Goal: Task Accomplishment & Management: Complete application form

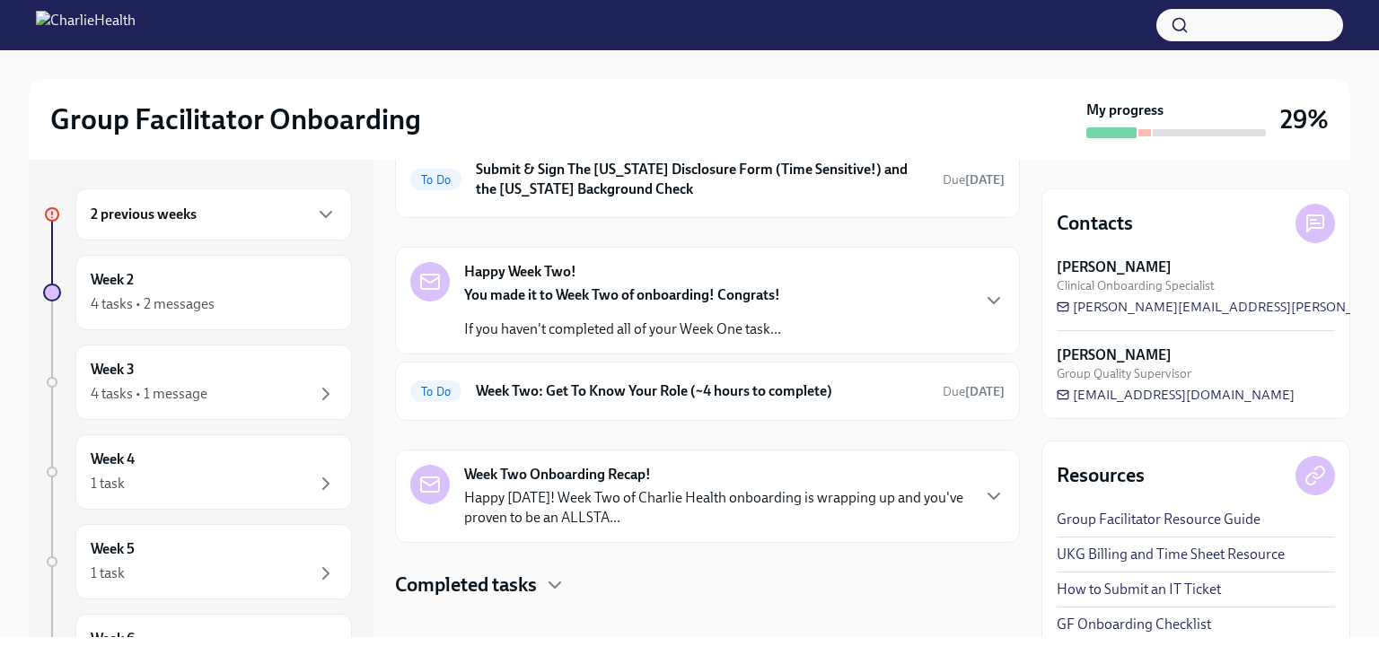
scroll to position [268, 0]
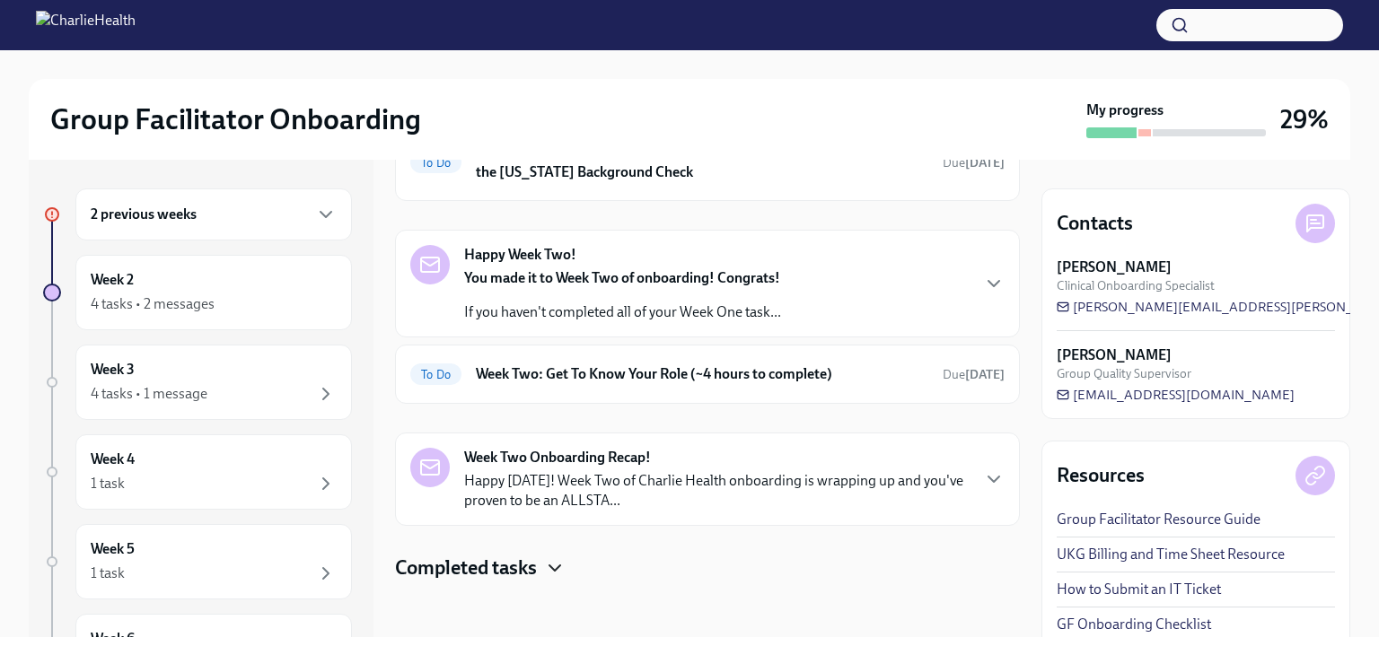
click at [546, 560] on icon "button" at bounding box center [555, 569] width 22 height 22
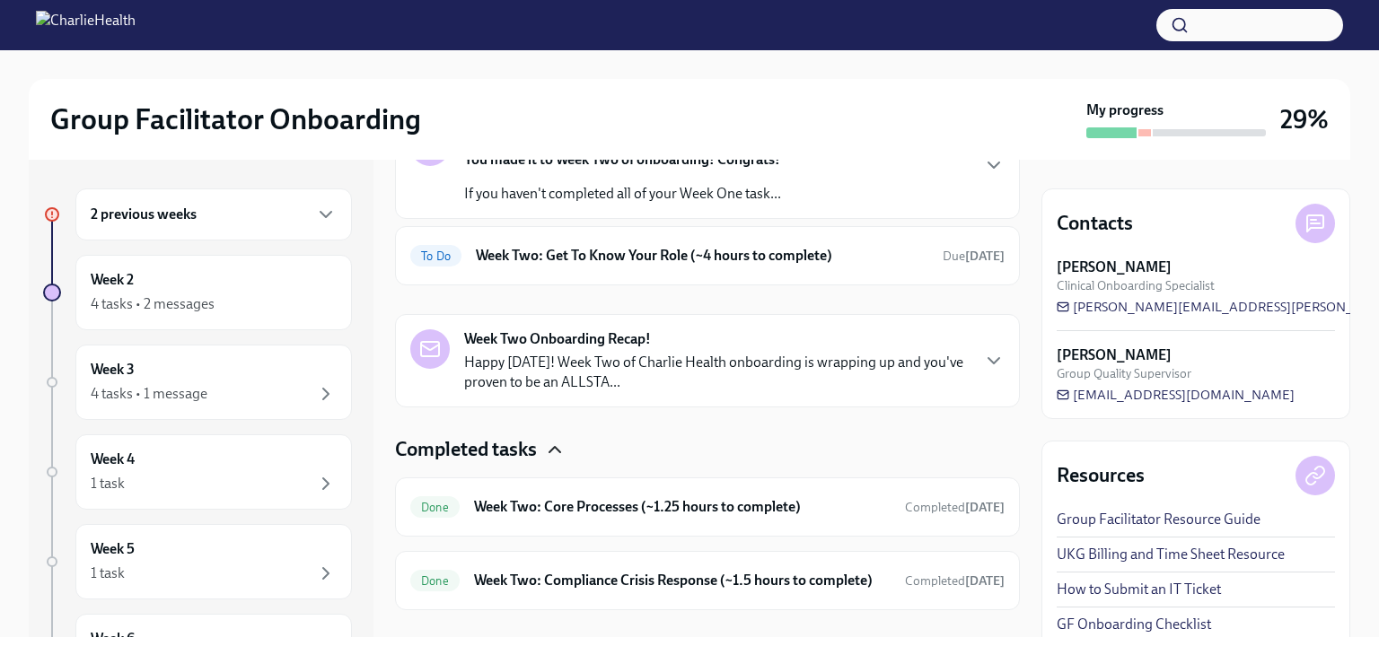
scroll to position [432, 0]
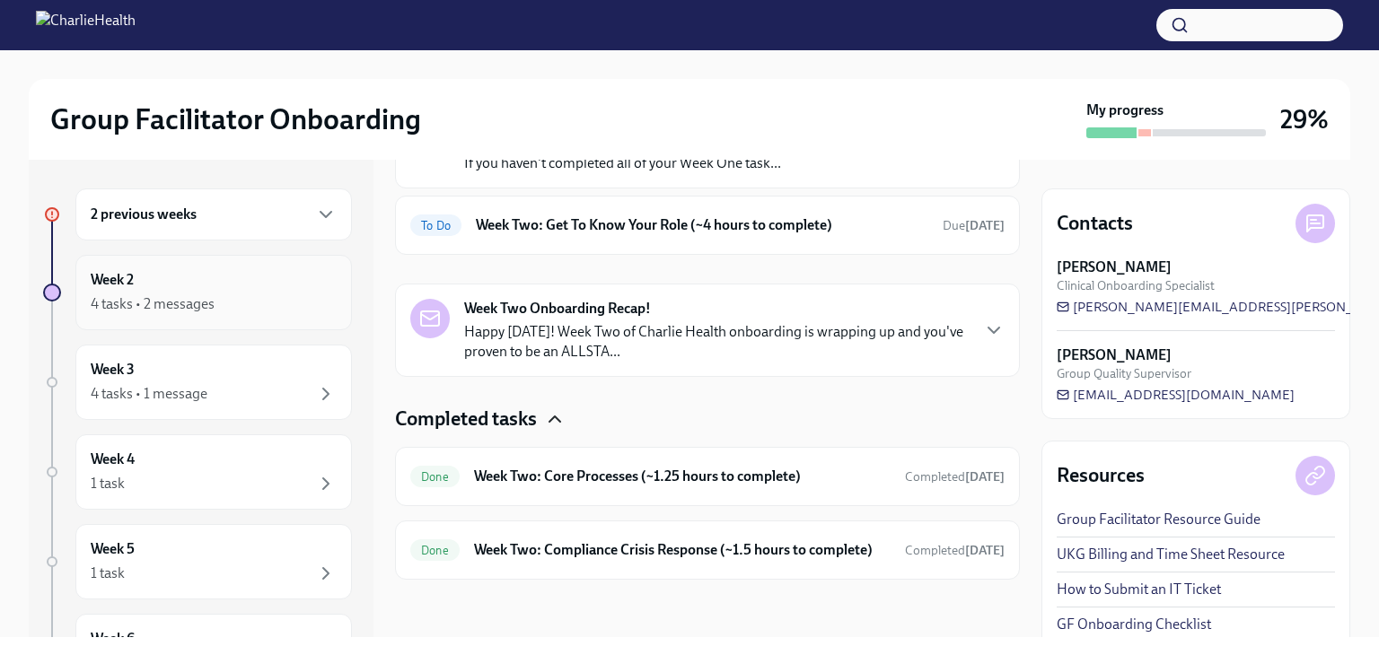
click at [281, 312] on div "4 tasks • 2 messages" at bounding box center [214, 305] width 246 height 22
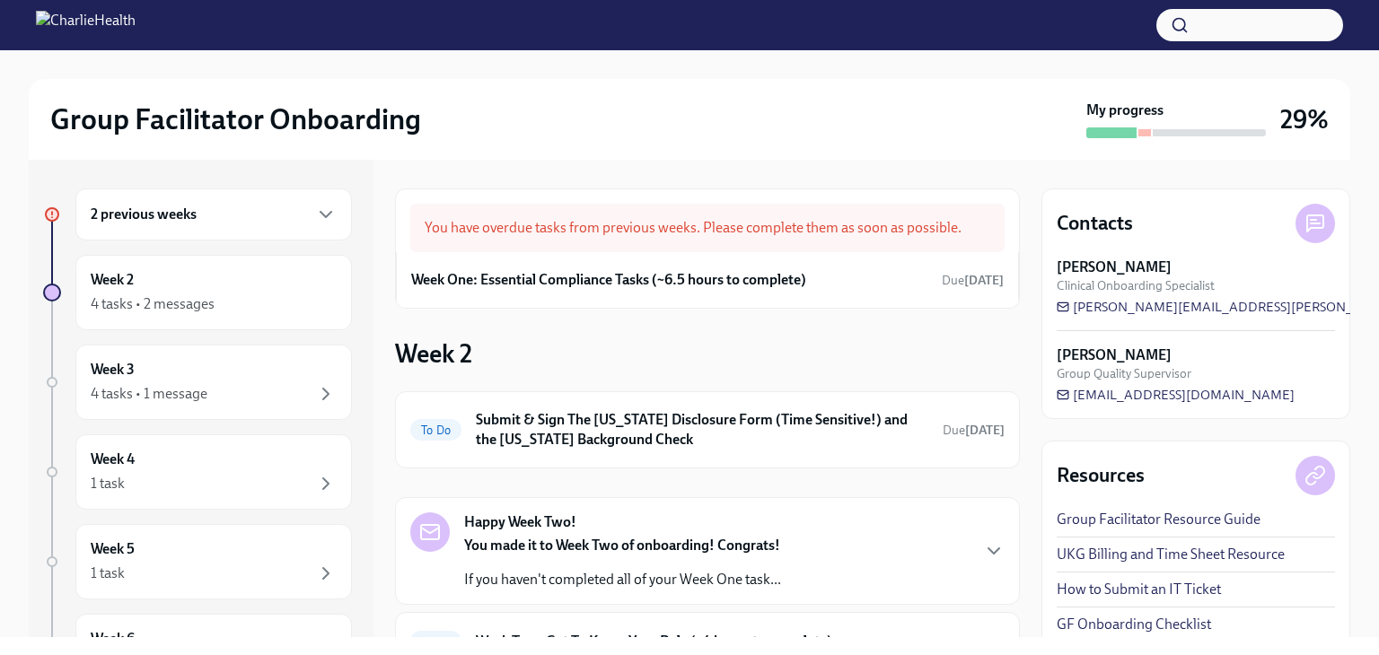
click at [527, 227] on div "You have overdue tasks from previous weeks. Please complete them as soon as pos…" at bounding box center [707, 228] width 594 height 48
click at [942, 277] on span "Due [DATE]" at bounding box center [973, 280] width 62 height 15
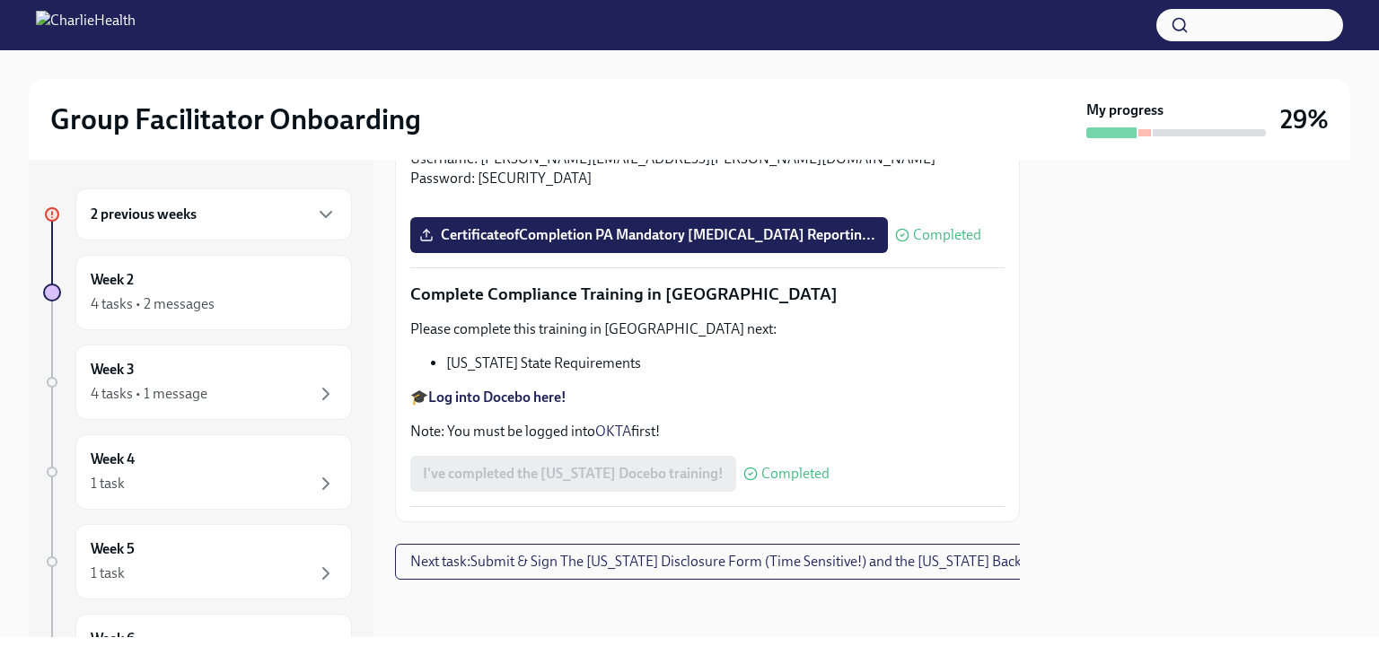
scroll to position [3983, 0]
click at [249, 374] on div "Week 3 4 tasks • 1 message" at bounding box center [214, 382] width 246 height 45
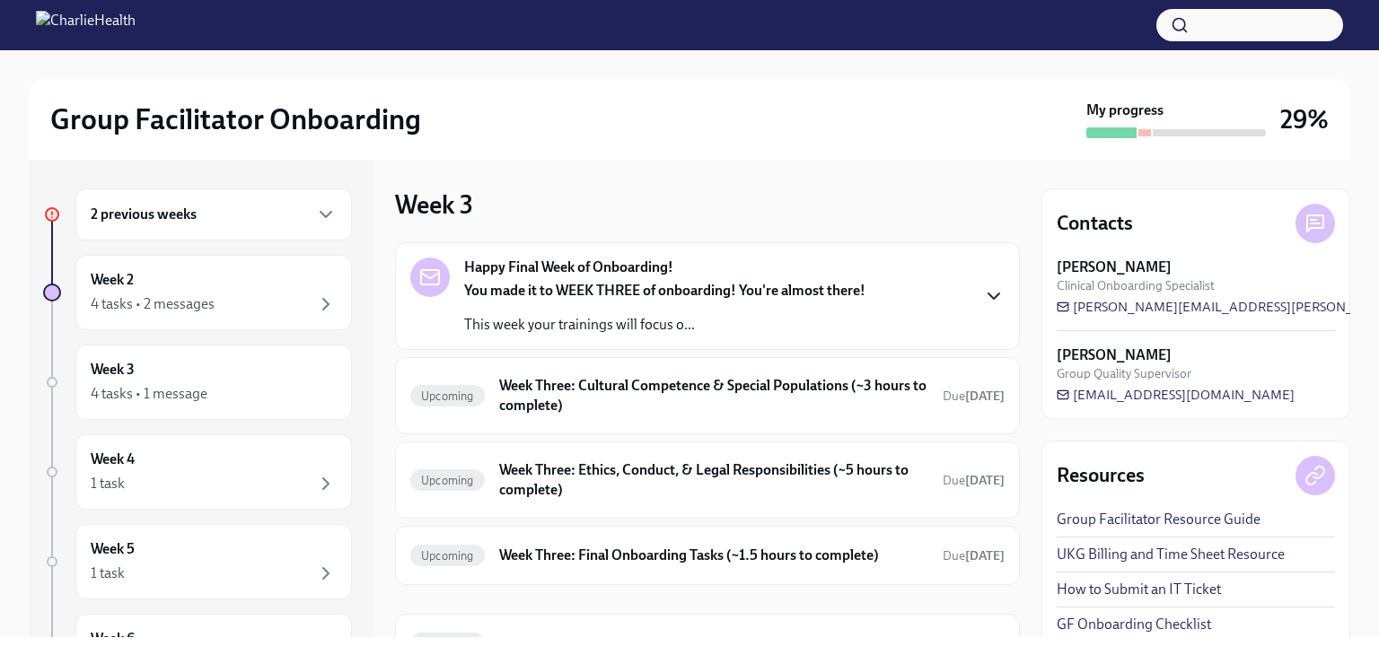
click at [983, 299] on icon "button" at bounding box center [994, 297] width 22 height 22
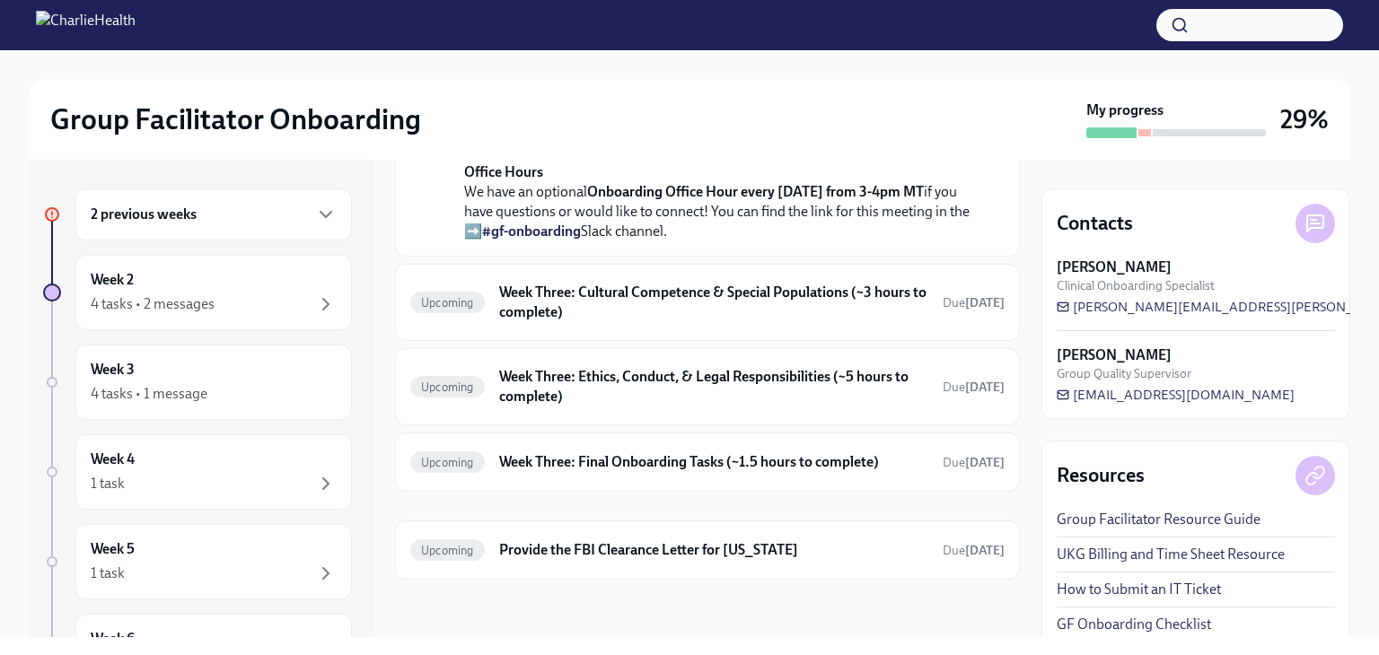
scroll to position [794, 0]
click at [784, 305] on h6 "Week Three: Cultural Competence & Special Populations (~3 hours to complete)" at bounding box center [713, 303] width 429 height 40
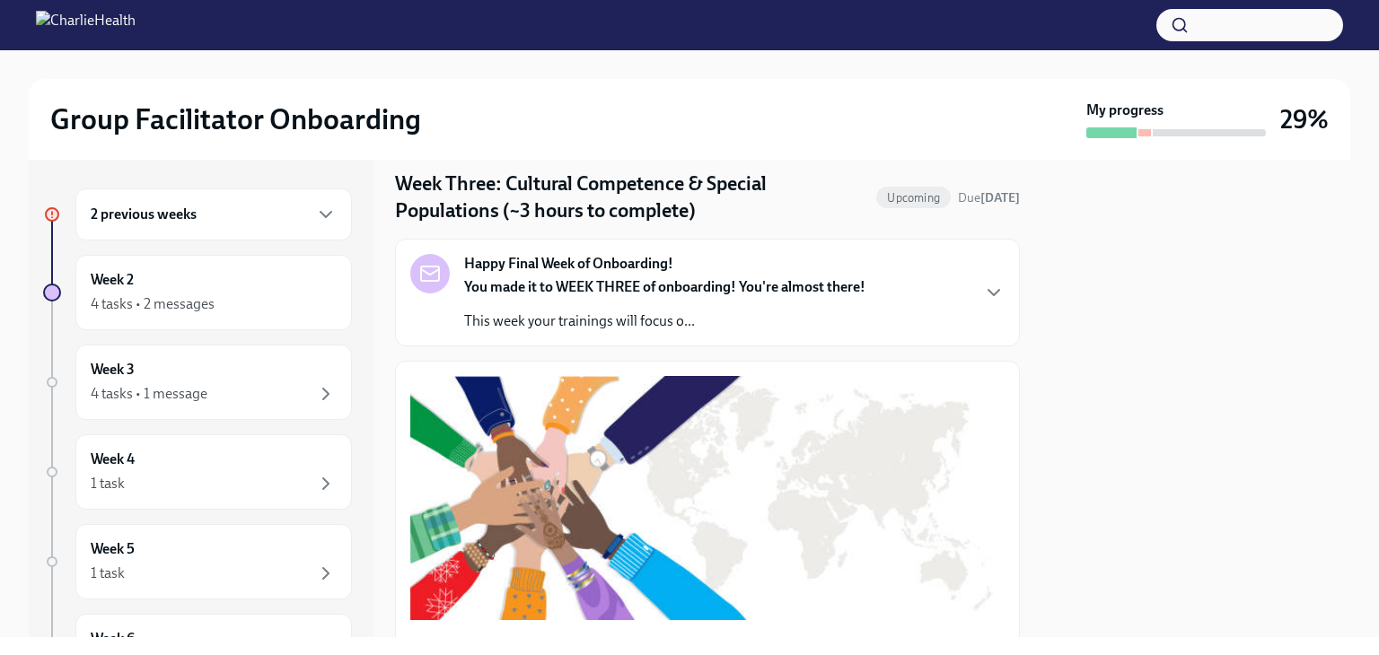
scroll to position [79, 0]
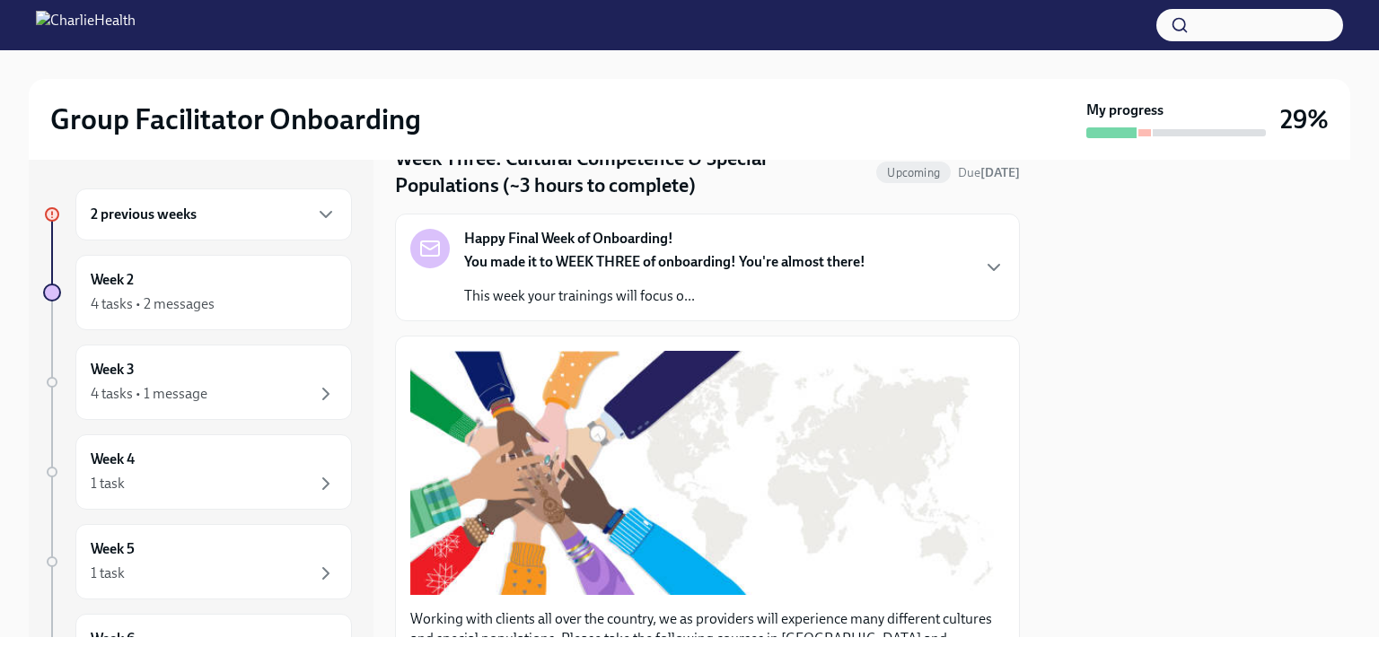
click at [981, 280] on div "Happy Final Week of Onboarding! You made it to WEEK THREE of onboarding! You're…" at bounding box center [707, 267] width 594 height 77
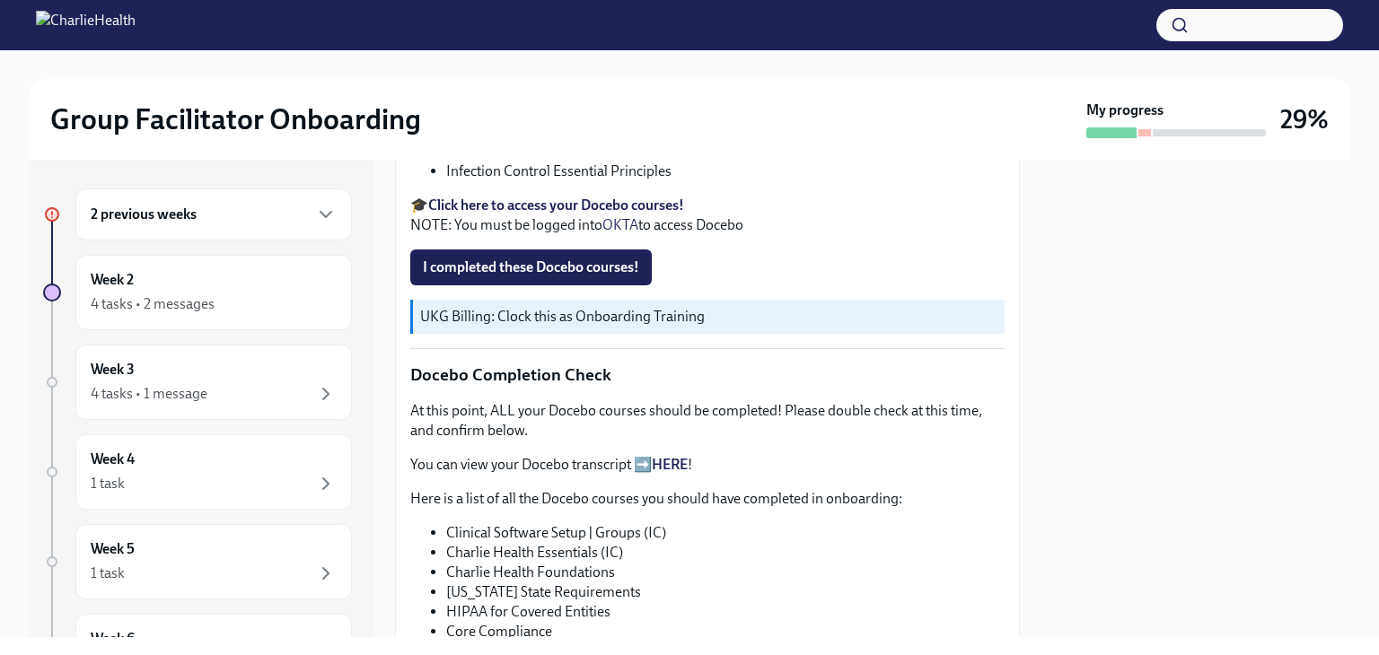
scroll to position [1174, 0]
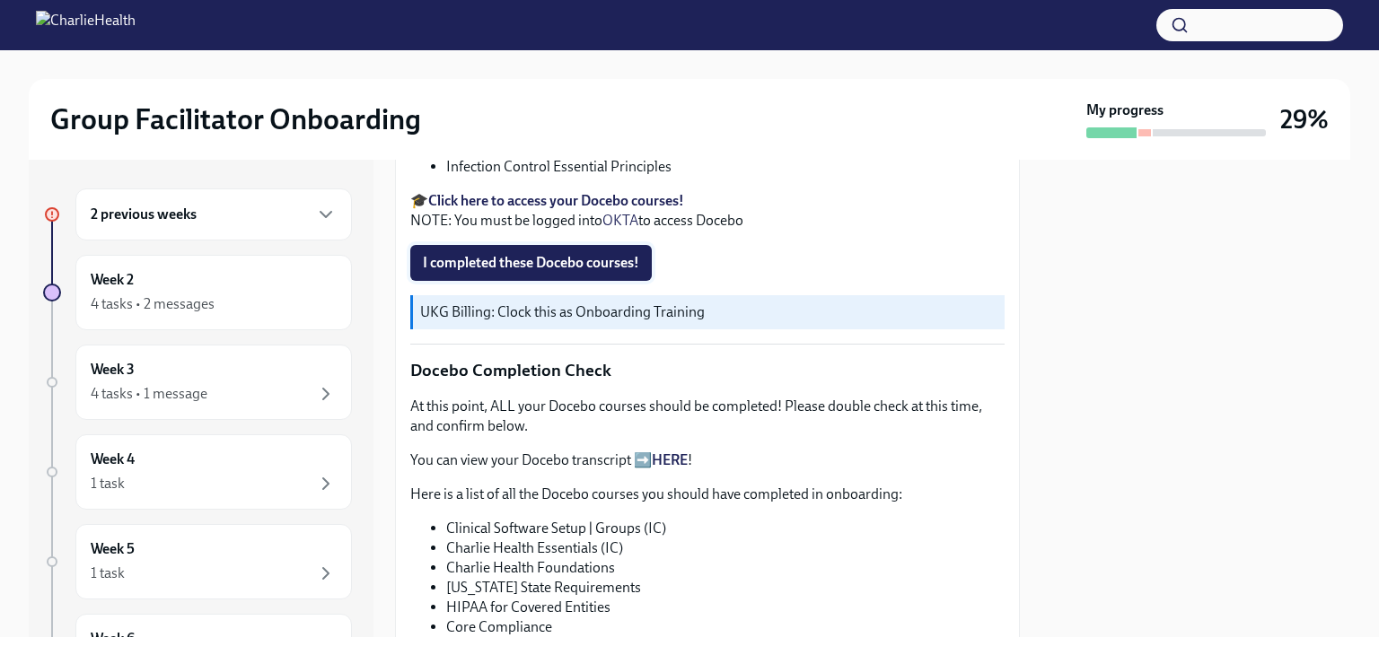
click at [582, 272] on span "I completed these Docebo courses!" at bounding box center [531, 263] width 216 height 18
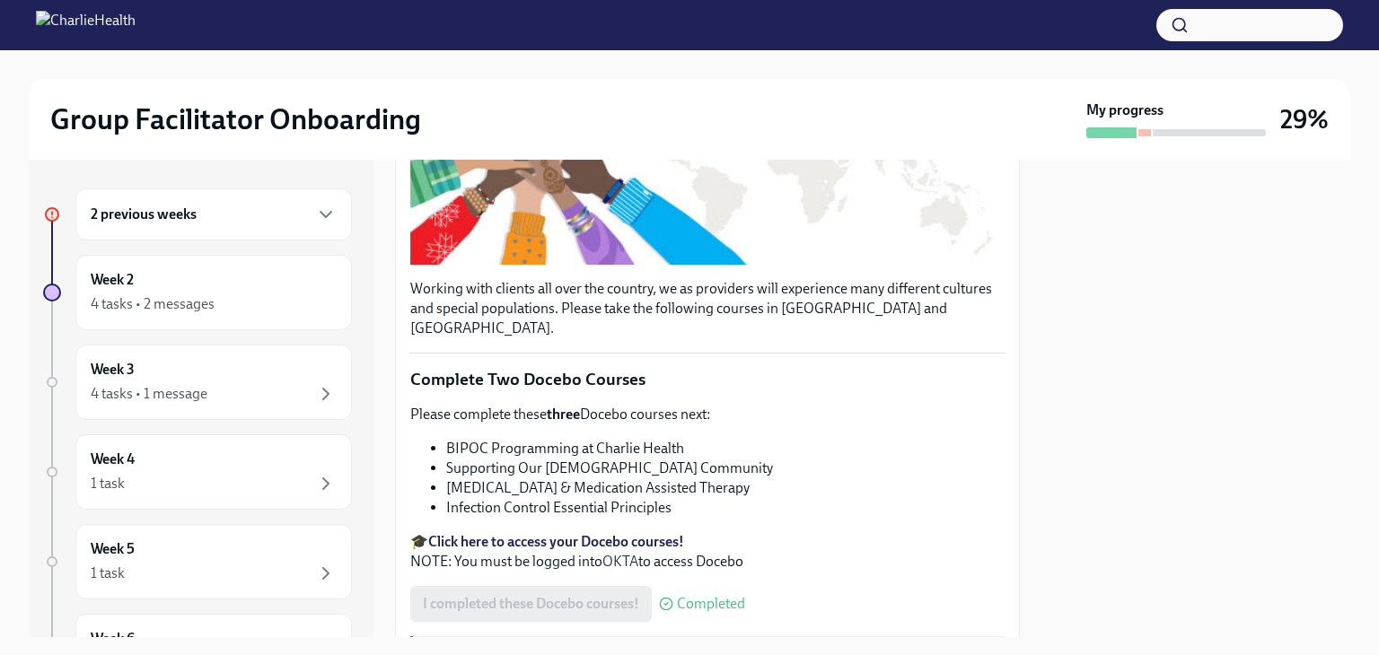
scroll to position [421, 0]
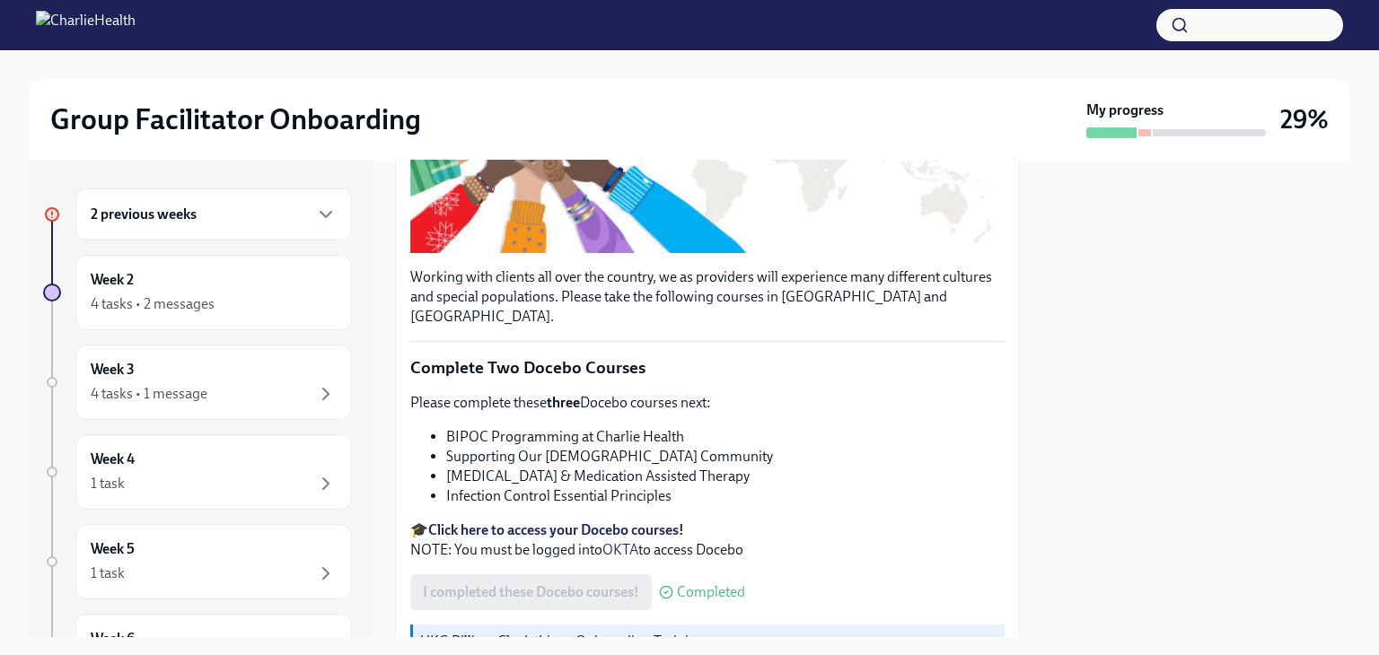
click at [567, 522] on strong "Click here to access your Docebo courses!" at bounding box center [556, 530] width 256 height 17
